Goal: Information Seeking & Learning: Find specific fact

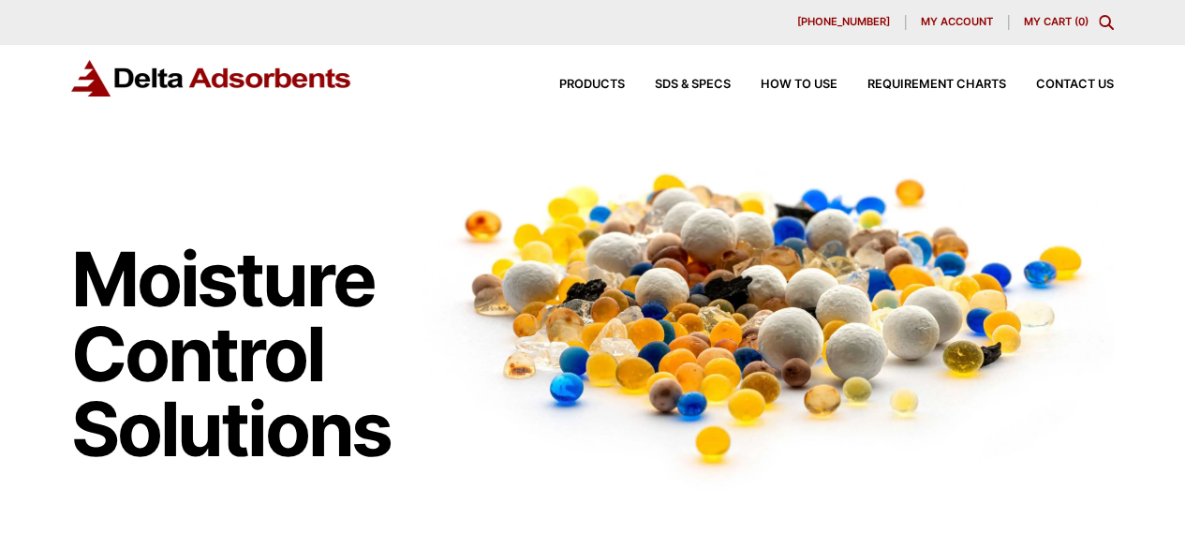
click at [1102, 22] on icon "Toggle Modal Content" at bounding box center [1106, 22] width 15 height 15
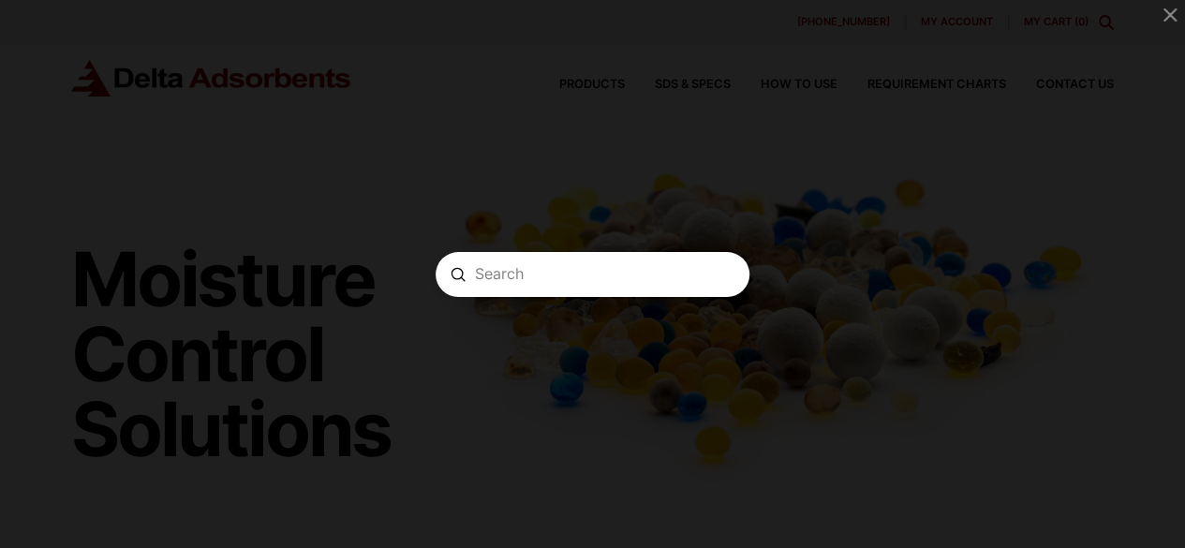
paste input "CLUP16SD"
type input "CLUP16SD"
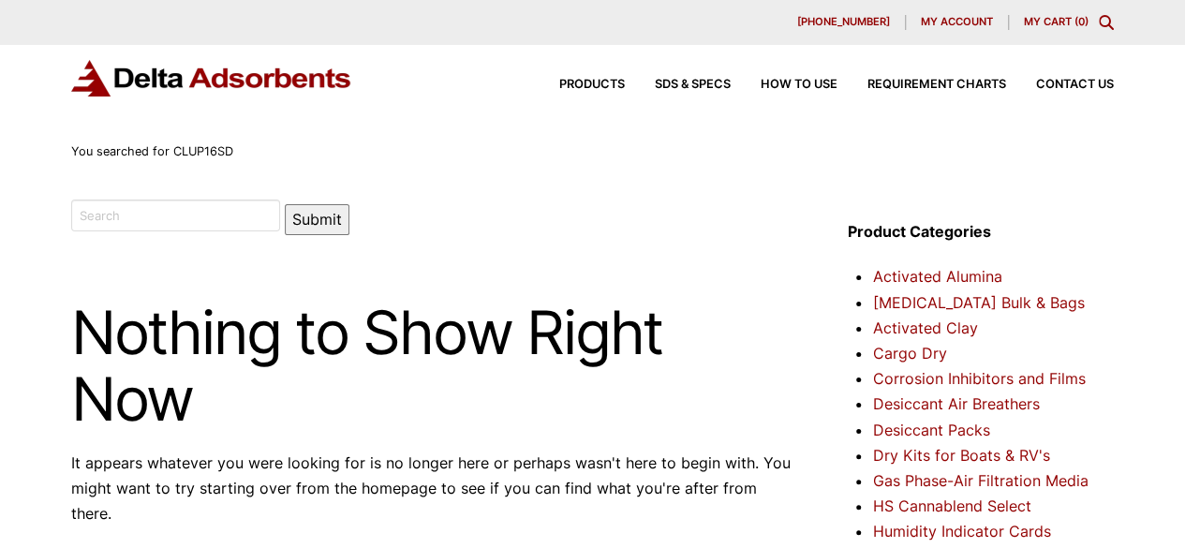
click at [1118, 27] on div "630-980-5205 My account My Cart ( 0 )" at bounding box center [592, 22] width 1185 height 45
click at [1105, 22] on icon "Toggle Modal Content" at bounding box center [1106, 22] width 15 height 15
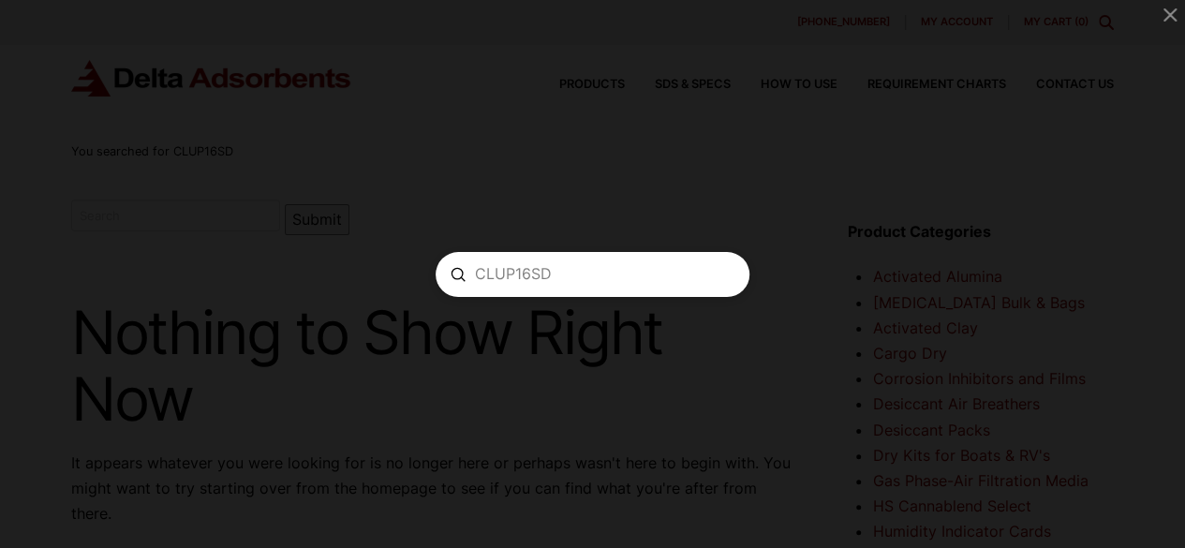
paste input "Desiccant"
click at [607, 263] on form "Search Desiccant CLUP16SD Submit Clear" at bounding box center [592, 274] width 314 height 45
click at [596, 277] on input "Desiccant CLUP16SD" at bounding box center [592, 274] width 235 height 20
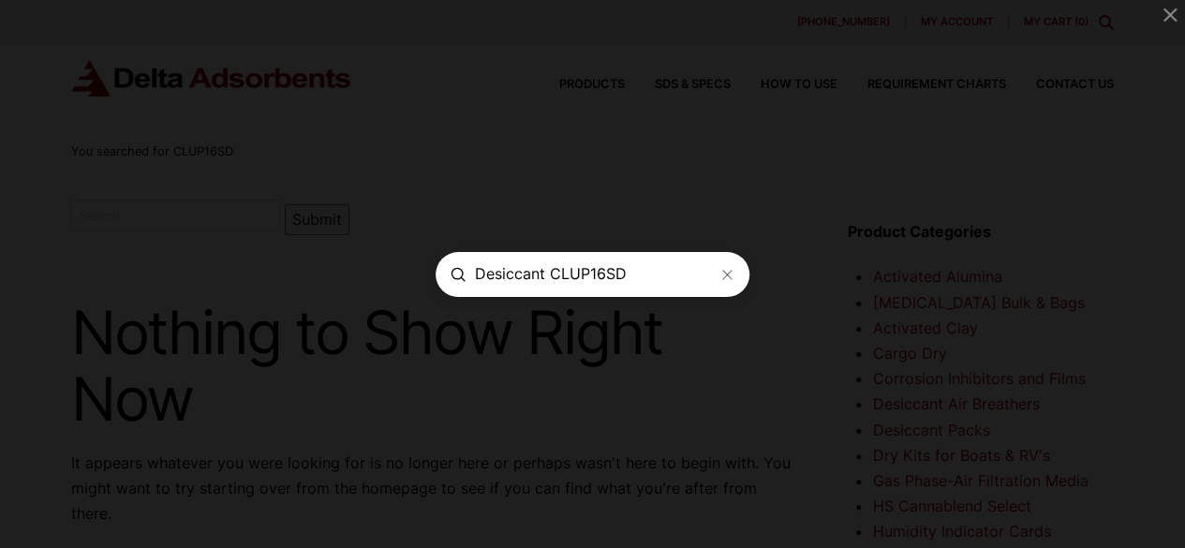
click at [596, 277] on input "Desiccant CLUP16SD" at bounding box center [592, 274] width 235 height 20
type input "Desiccant"
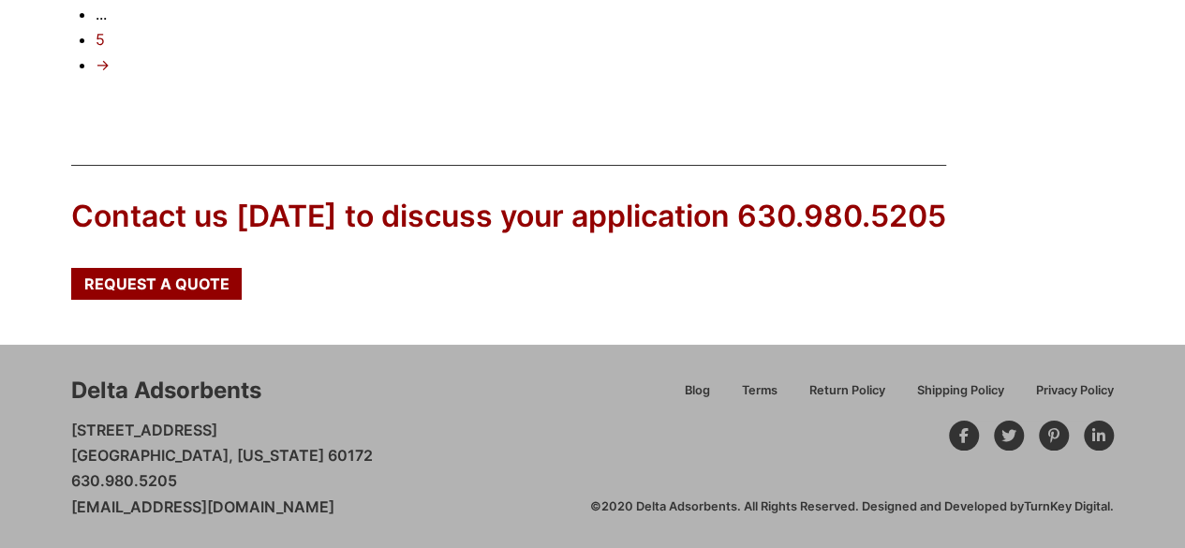
scroll to position [3357, 0]
